Goal: Task Accomplishment & Management: Manage account settings

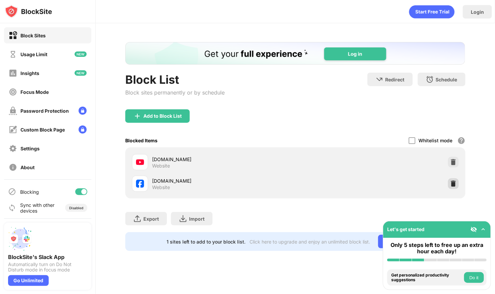
click at [453, 186] on img at bounding box center [453, 183] width 7 height 7
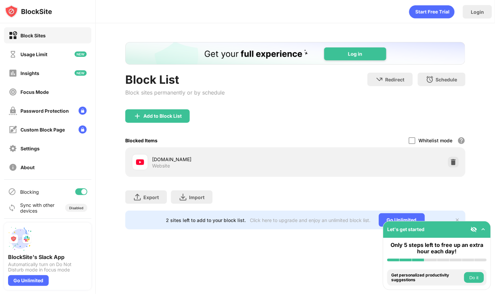
click at [326, 106] on div "Block List Block sites permanently or by schedule Redirect Choose a site to be …" at bounding box center [295, 91] width 340 height 37
